Goal: Task Accomplishment & Management: Manage account settings

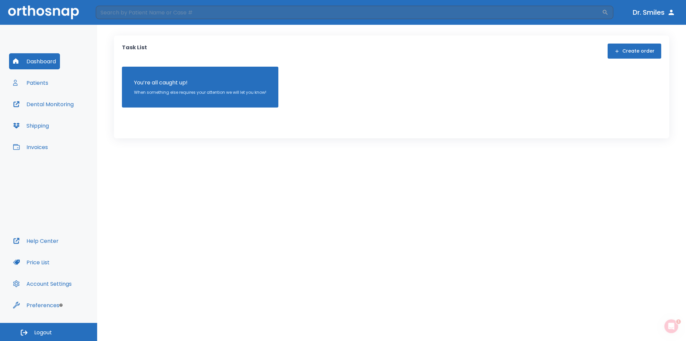
click at [41, 82] on button "Patients" at bounding box center [30, 83] width 43 height 16
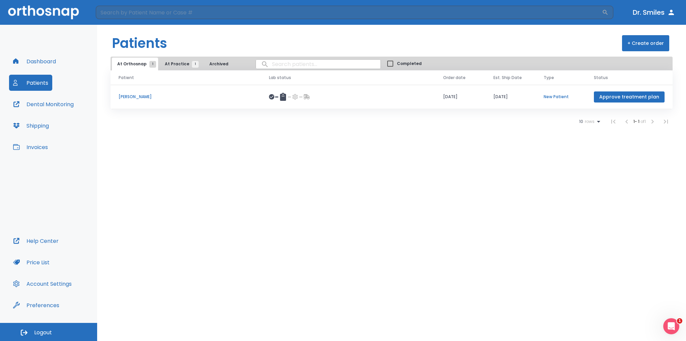
click at [211, 99] on p "[PERSON_NAME]" at bounding box center [186, 97] width 134 height 6
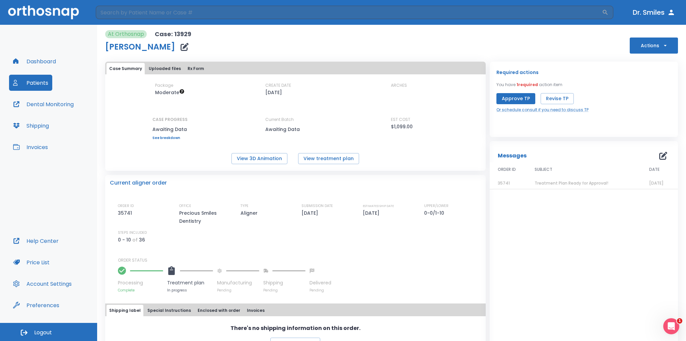
scroll to position [19, 0]
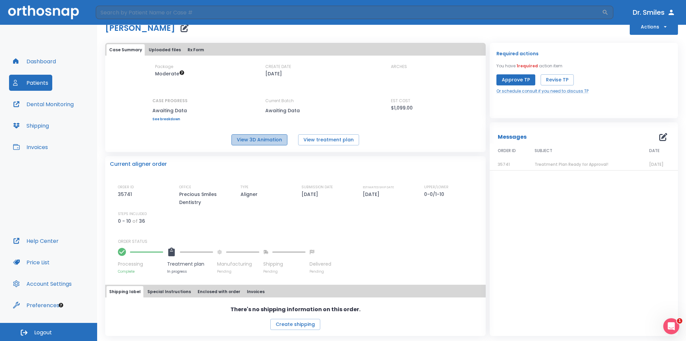
click at [259, 138] on button "View 3D Animation" at bounding box center [260, 139] width 56 height 11
click at [320, 140] on button "View treatment plan" at bounding box center [328, 139] width 61 height 11
click at [512, 77] on button "Approve TP" at bounding box center [516, 79] width 39 height 11
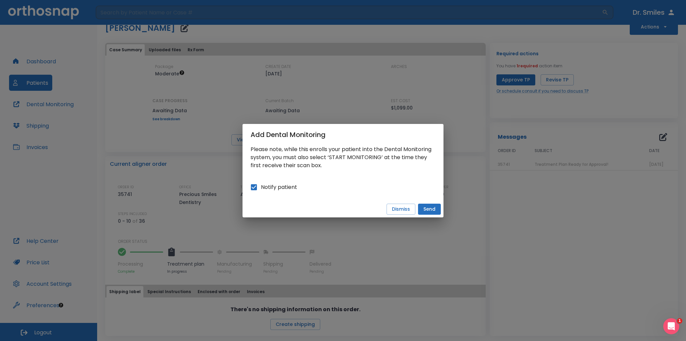
click at [431, 207] on button "Send" at bounding box center [429, 209] width 23 height 11
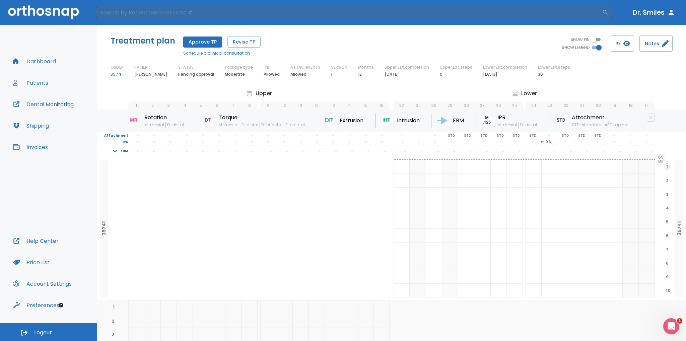
click at [518, 95] on div "32 31 30 29 28 27 26 25 24 23 22 21 20 19 18 17" at bounding box center [521, 102] width 268 height 15
click at [522, 90] on p "Lower" at bounding box center [529, 93] width 16 height 8
